Goal: Find specific page/section: Find specific page/section

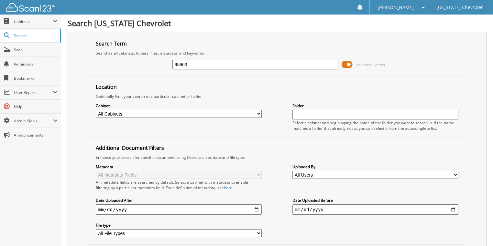
type input "95963"
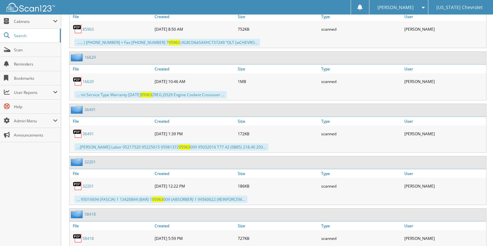
scroll to position [897, 0]
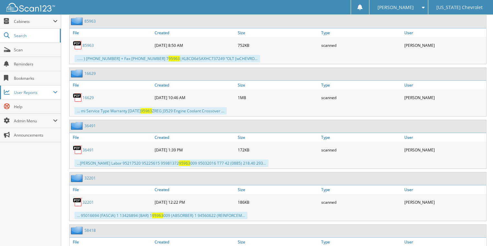
click at [49, 94] on span "User Reports" at bounding box center [33, 92] width 39 height 5
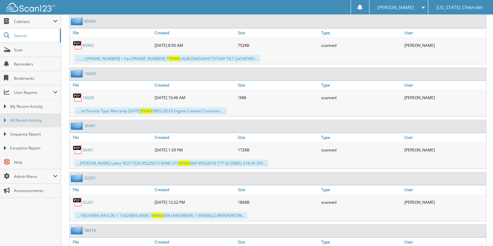
click at [41, 120] on span "All Recent Activity" at bounding box center [34, 121] width 48 height 6
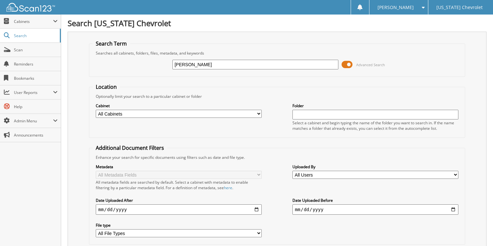
type input "[PERSON_NAME]"
click at [229, 118] on div "Cabinet All Cabinets ACCOUNTS PAYABLE CAR DEALS PARTS SERVICE RO Needs Filing" at bounding box center [276, 116] width 369 height 35
click at [229, 113] on select "All Cabinets ACCOUNTS PAYABLE CAR DEALS PARTS SERVICE RO Needs Filing" at bounding box center [179, 114] width 166 height 8
select select "31221"
click at [96, 110] on select "All Cabinets ACCOUNTS PAYABLE CAR DEALS PARTS SERVICE RO Needs Filing" at bounding box center [179, 114] width 166 height 8
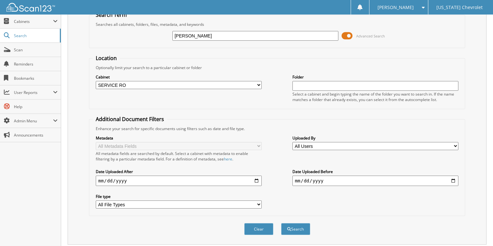
scroll to position [41, 0]
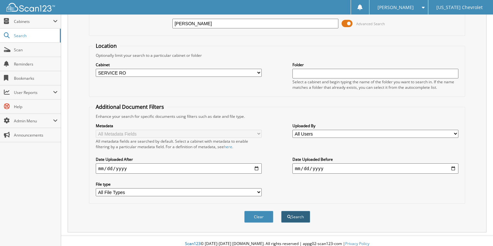
click at [293, 211] on button "Search" at bounding box center [295, 217] width 29 height 12
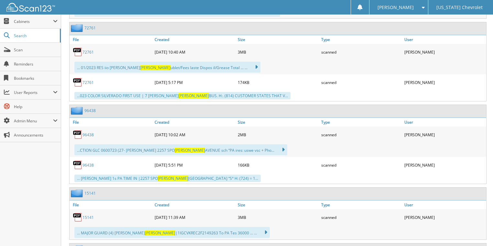
scroll to position [569, 0]
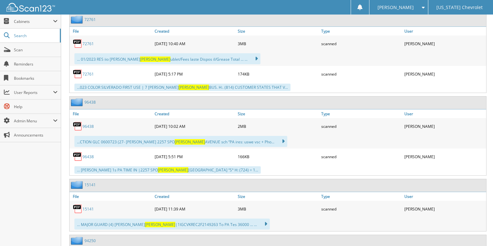
click at [88, 124] on link "96438" at bounding box center [87, 126] width 11 height 5
click at [91, 154] on link "96438" at bounding box center [87, 156] width 11 height 5
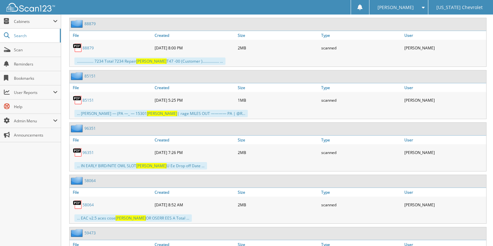
scroll to position [1345, 0]
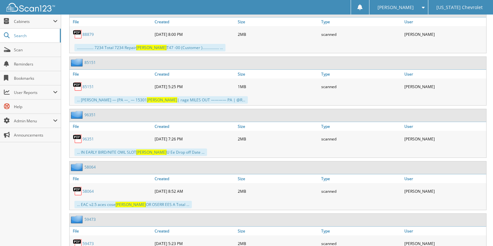
click at [90, 136] on link "96351" at bounding box center [87, 138] width 11 height 5
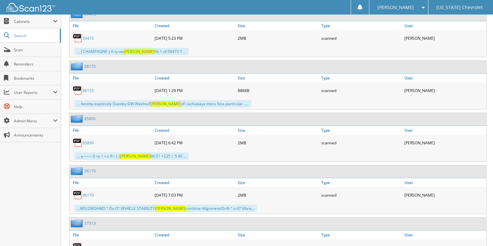
scroll to position [1552, 0]
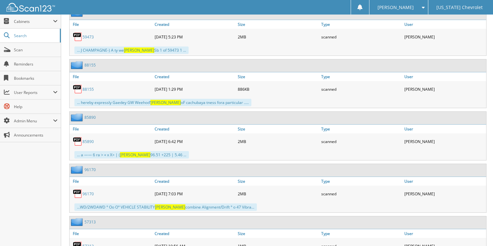
click at [89, 191] on link "96170" at bounding box center [87, 193] width 11 height 5
click at [91, 191] on link "96170" at bounding box center [87, 193] width 11 height 5
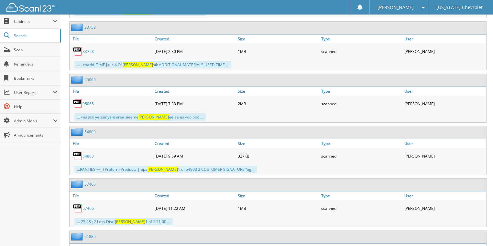
scroll to position [2690, 0]
click at [86, 101] on link "95065" at bounding box center [87, 103] width 11 height 5
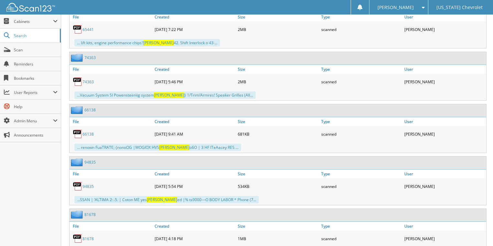
scroll to position [5070, 0]
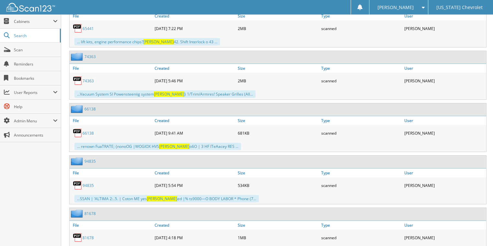
click at [90, 183] on link "94835" at bounding box center [87, 185] width 11 height 5
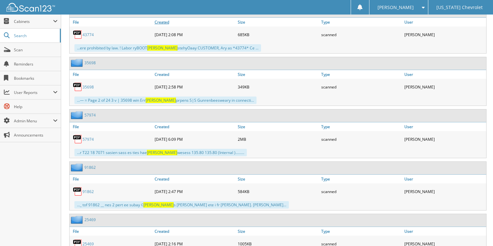
scroll to position [5329, 0]
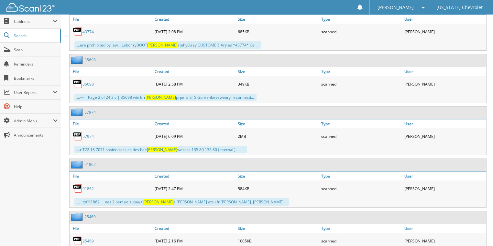
click at [89, 186] on link "91862" at bounding box center [87, 188] width 11 height 5
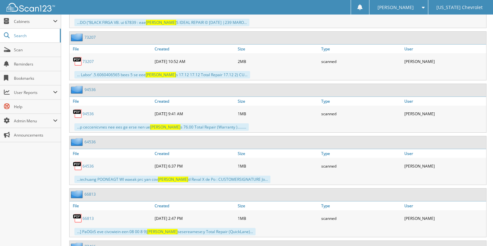
scroll to position [7320, 0]
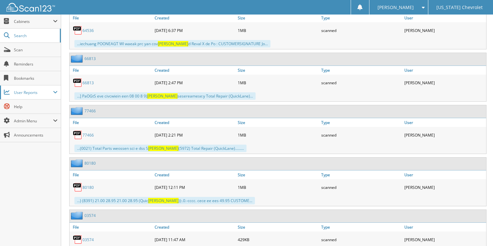
click at [51, 94] on span "User Reports" at bounding box center [33, 92] width 39 height 5
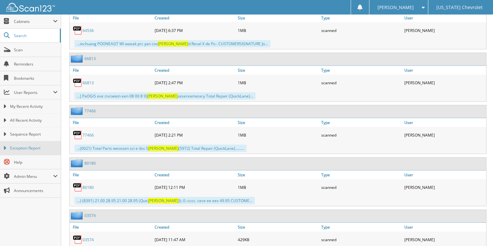
click at [42, 144] on link "Exception Report" at bounding box center [30, 148] width 61 height 14
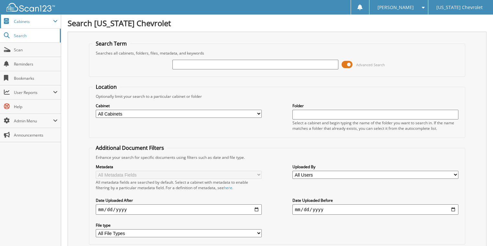
click at [17, 25] on span "Cabinets" at bounding box center [30, 22] width 61 height 14
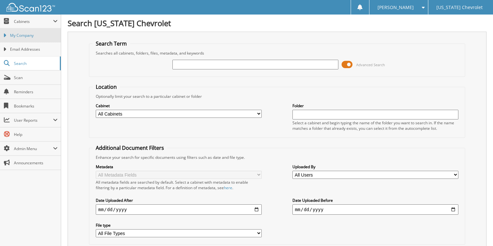
click at [22, 41] on link "My Company" at bounding box center [30, 35] width 61 height 14
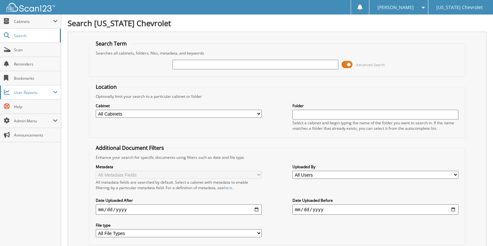
click at [40, 93] on span "User Reports" at bounding box center [33, 92] width 39 height 5
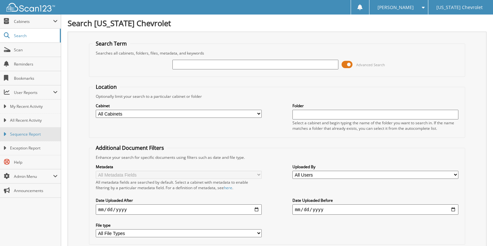
click at [39, 129] on link "Sequence Report" at bounding box center [30, 134] width 61 height 14
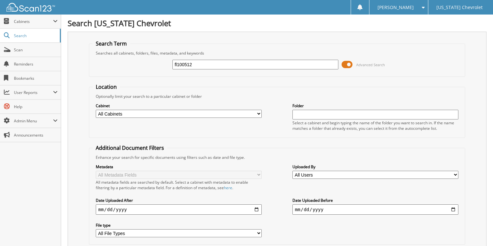
type input "fl100512"
click at [181, 113] on select "All Cabinets ACCOUNTS PAYABLE CAR DEALS PARTS SERVICE RO Needs Filing" at bounding box center [179, 114] width 166 height 8
select select "31221"
click at [96, 110] on select "All Cabinets ACCOUNTS PAYABLE CAR DEALS PARTS SERVICE RO Needs Filing" at bounding box center [179, 114] width 166 height 8
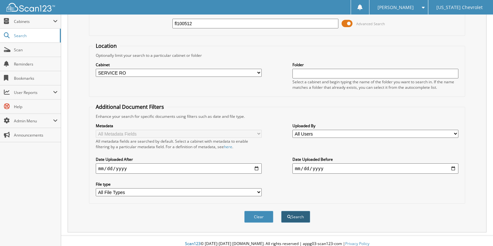
click at [305, 211] on button "Search" at bounding box center [295, 217] width 29 height 12
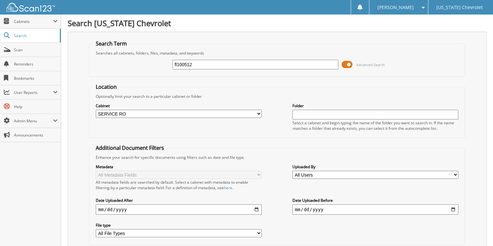
click at [178, 62] on input "fl100512" at bounding box center [255, 65] width 166 height 10
type input "100512"
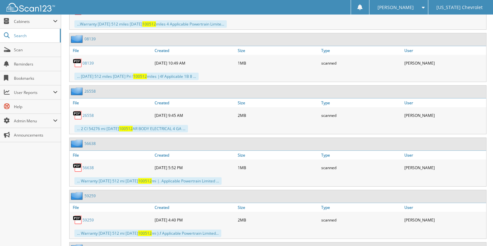
scroll to position [466, 0]
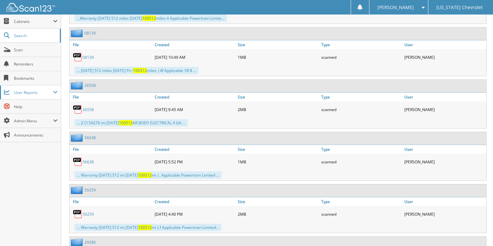
click at [48, 89] on span "User Reports" at bounding box center [30, 93] width 61 height 14
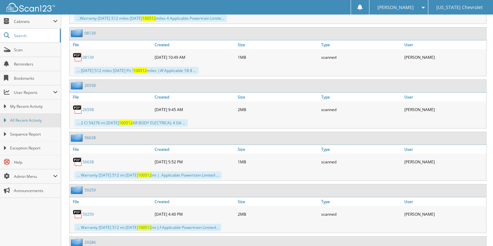
click at [36, 123] on span "All Recent Activity" at bounding box center [34, 121] width 48 height 6
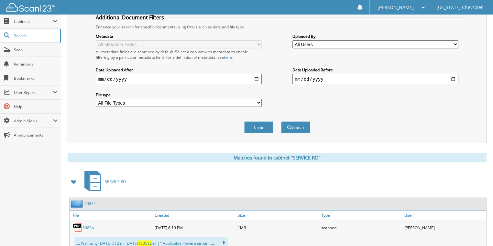
scroll to position [129, 0]
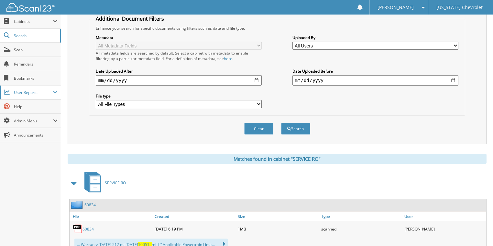
click at [47, 88] on span "User Reports" at bounding box center [30, 93] width 61 height 14
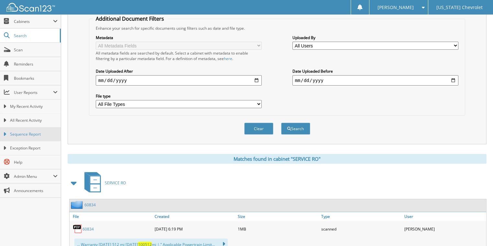
click at [35, 130] on link "Sequence Report" at bounding box center [30, 134] width 61 height 14
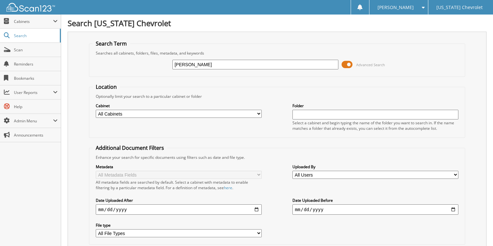
type input "[PERSON_NAME]"
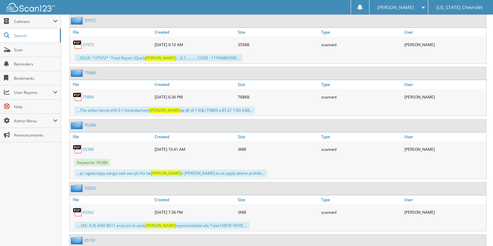
scroll to position [12165, 0]
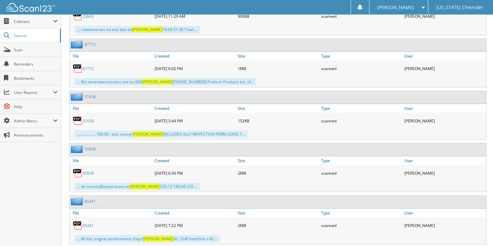
scroll to position [8880, 0]
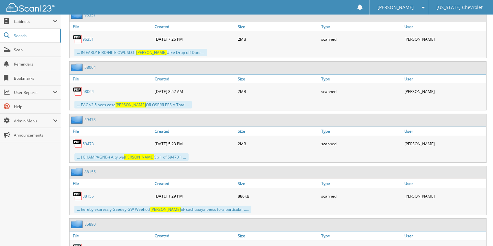
scroll to position [5465, 0]
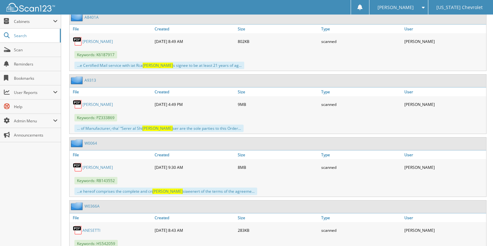
scroll to position [4068, 0]
click at [32, 34] on span "Search" at bounding box center [35, 35] width 43 height 5
